Goal: Browse casually

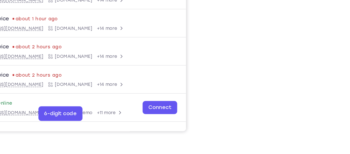
scroll to position [102, 0]
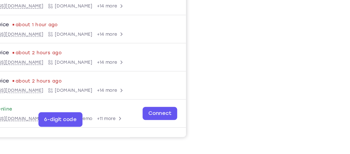
click at [228, 77] on div "Your Support Agent Your Customer Web iOS Android" at bounding box center [175, 42] width 287 height 190
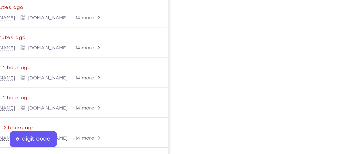
scroll to position [82, 0]
